Goal: Check status: Check status

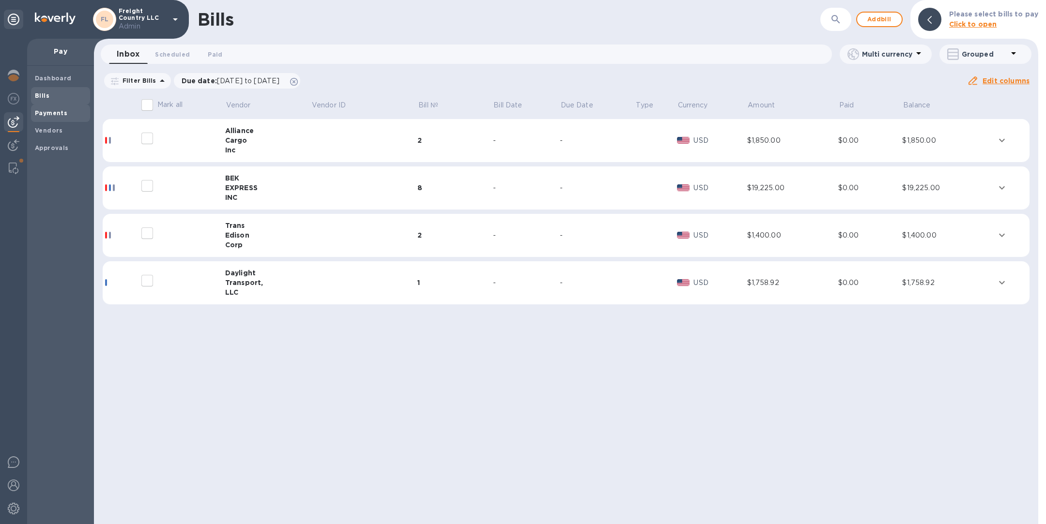
click at [55, 114] on b "Payments" at bounding box center [51, 112] width 32 height 7
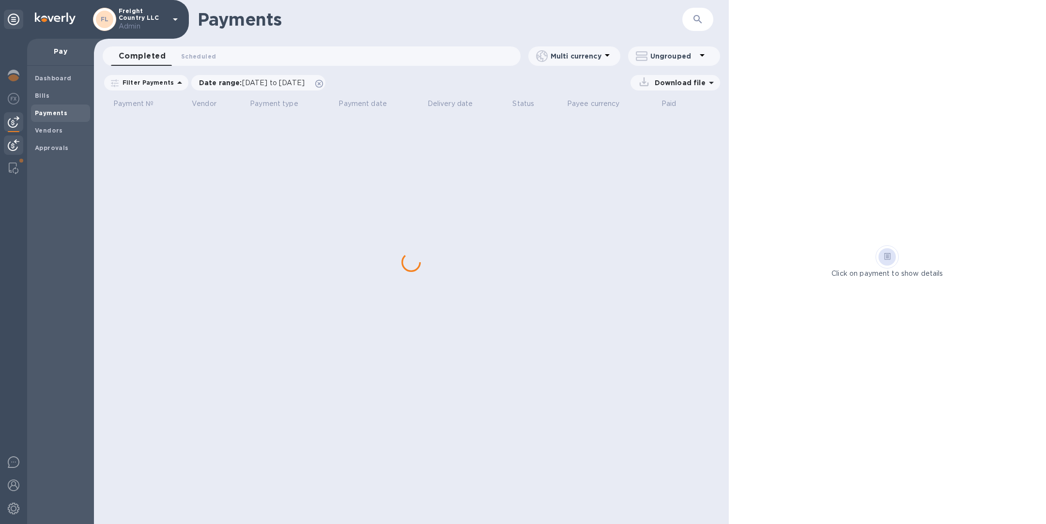
click at [7, 145] on div at bounding box center [13, 146] width 19 height 21
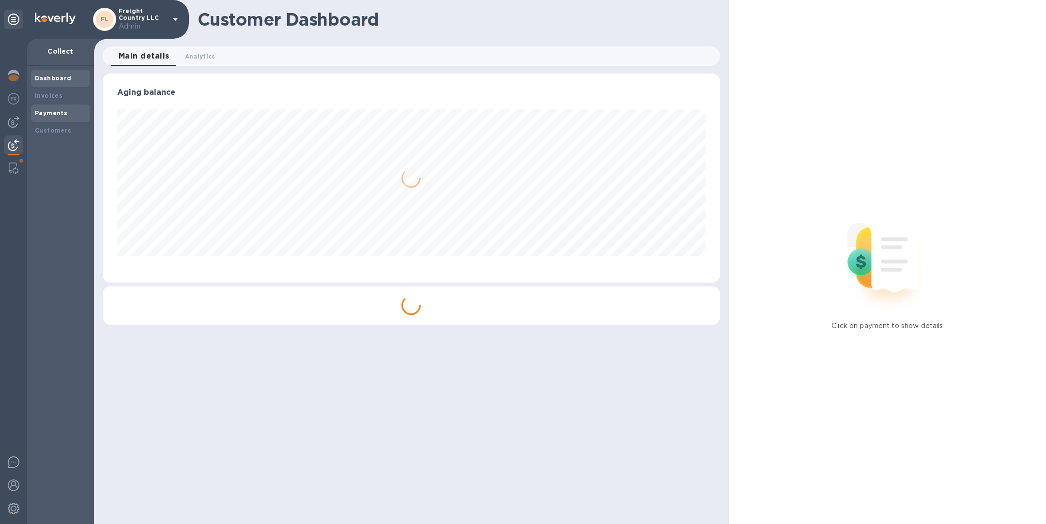
scroll to position [484025, 483621]
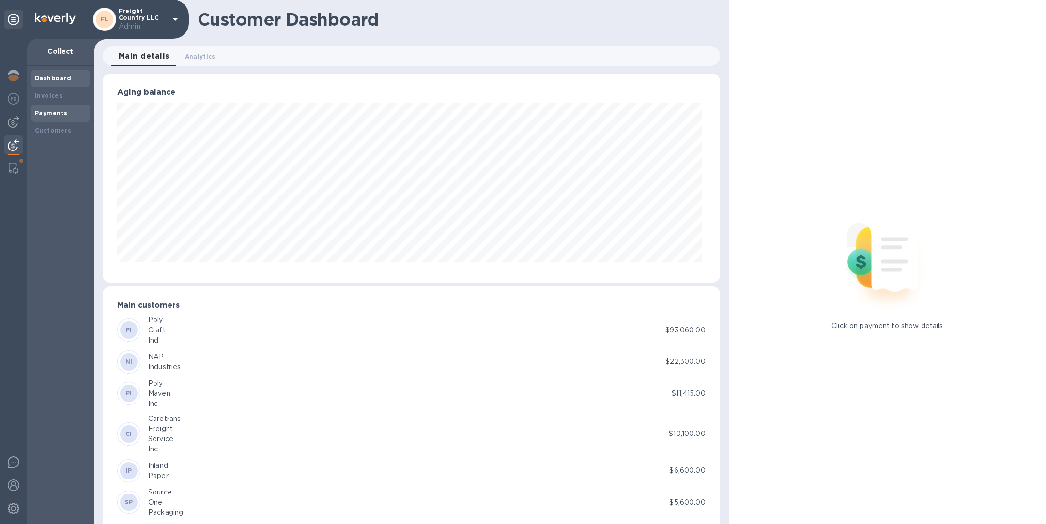
click at [64, 109] on b "Payments" at bounding box center [51, 112] width 32 height 7
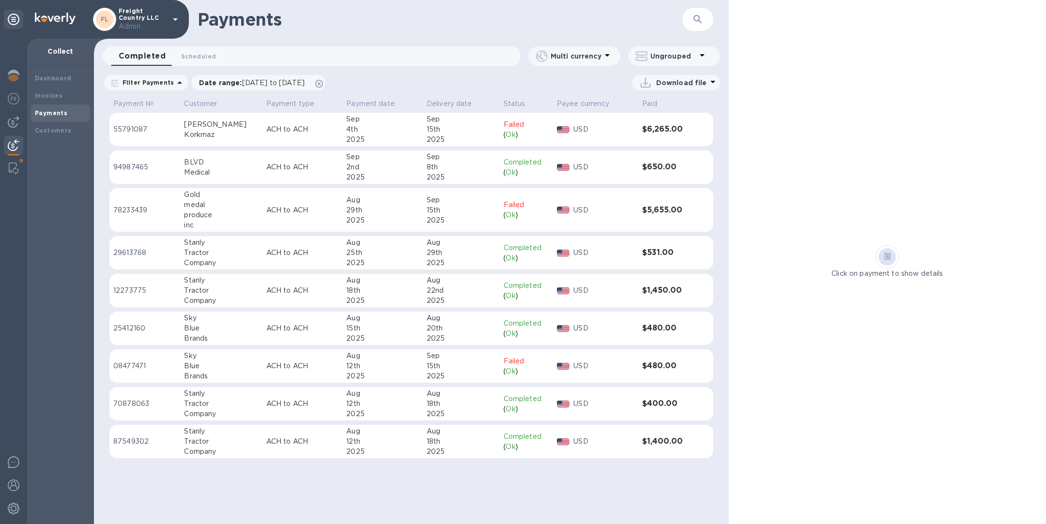
click at [223, 135] on div "Korkmaz" at bounding box center [221, 135] width 74 height 10
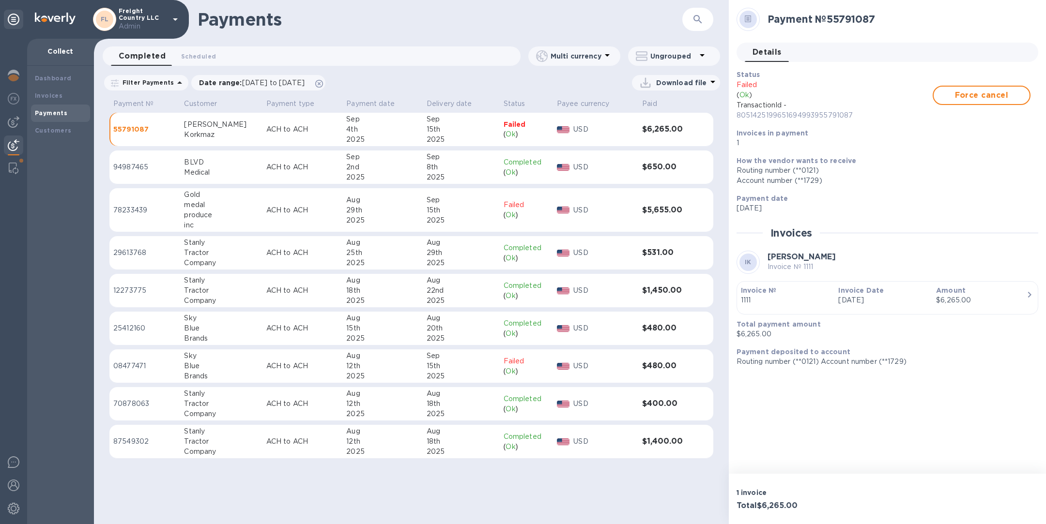
click at [211, 211] on div "produce" at bounding box center [221, 215] width 74 height 10
click at [231, 130] on div "Korkmaz" at bounding box center [221, 135] width 74 height 10
drag, startPoint x: 776, startPoint y: 333, endPoint x: 742, endPoint y: 333, distance: 34.4
click at [741, 333] on p "$6,265.00" at bounding box center [884, 334] width 294 height 10
copy p "6,265.00"
